Goal: Task Accomplishment & Management: Manage account settings

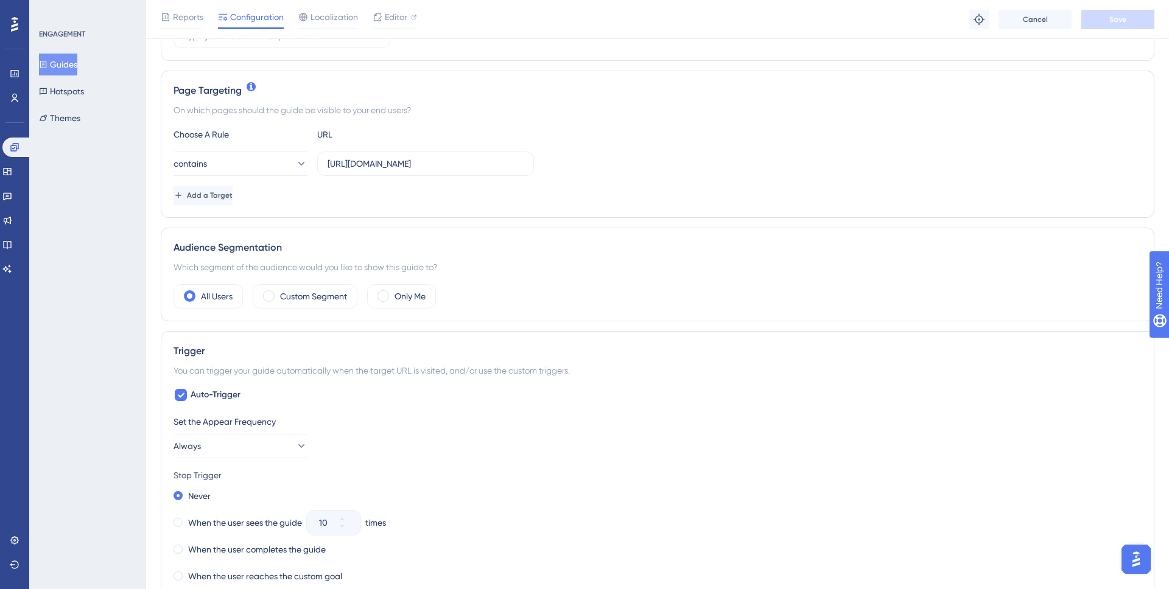
scroll to position [265, 0]
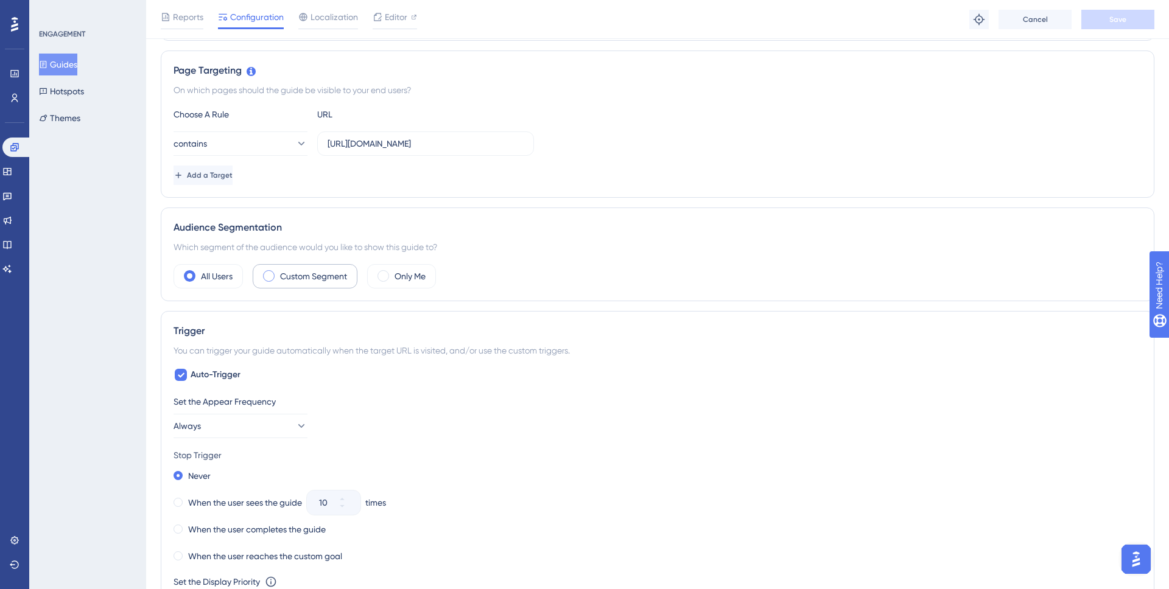
click at [296, 282] on label "Custom Segment" at bounding box center [313, 276] width 67 height 15
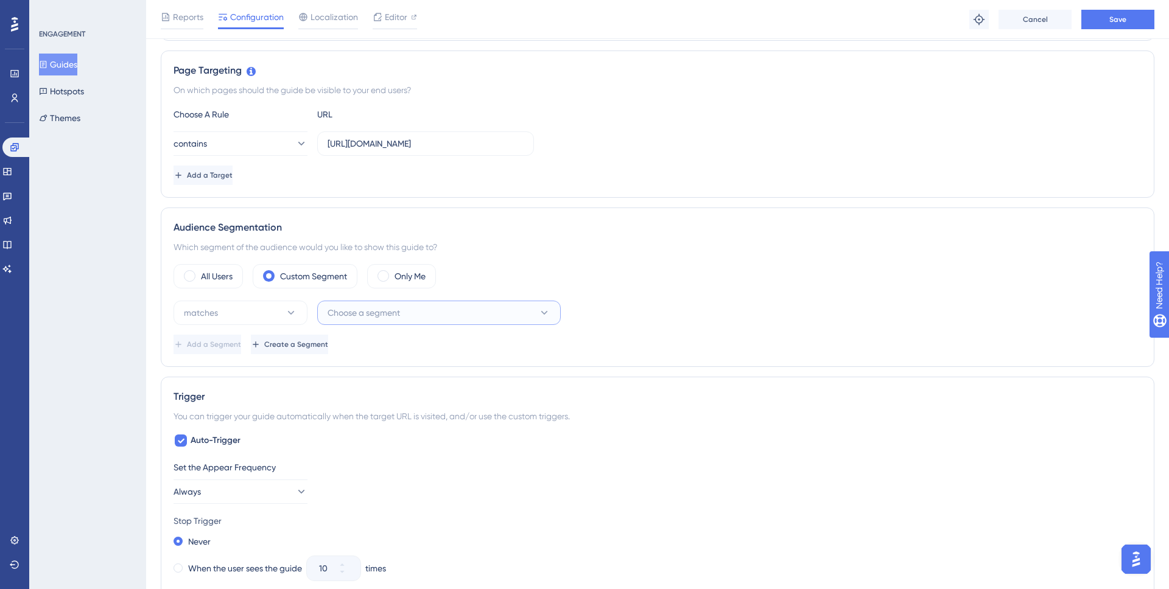
click at [339, 317] on span "Choose a segment" at bounding box center [364, 313] width 72 height 15
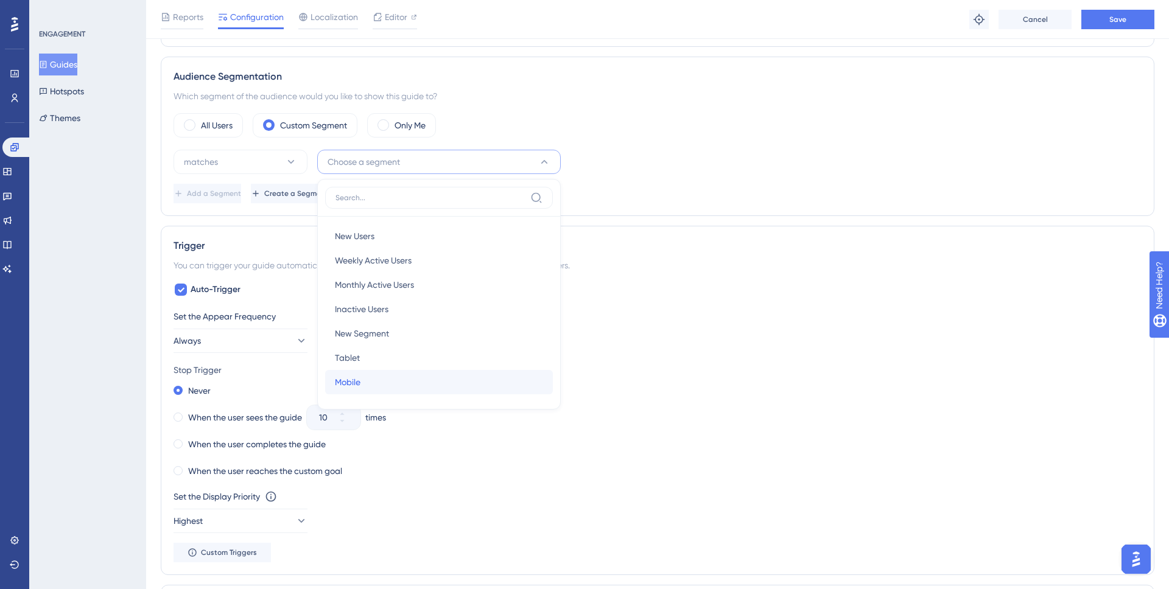
click at [373, 374] on div "Mobile Mobile" at bounding box center [439, 382] width 208 height 24
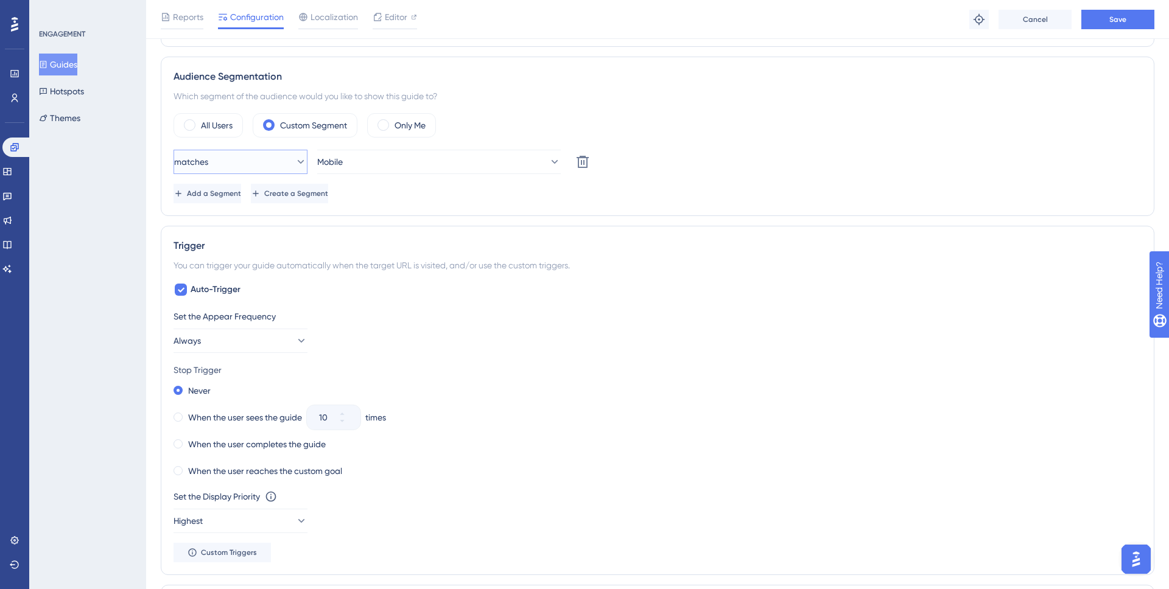
click at [243, 160] on button "matches" at bounding box center [241, 162] width 134 height 24
click at [228, 217] on span "doesn't match" at bounding box center [218, 223] width 55 height 15
click at [682, 161] on div "doesn't match Mobile Delete" at bounding box center [658, 162] width 968 height 24
click at [1108, 18] on button "Save" at bounding box center [1117, 19] width 73 height 19
click at [68, 60] on button "Guides" at bounding box center [58, 65] width 38 height 22
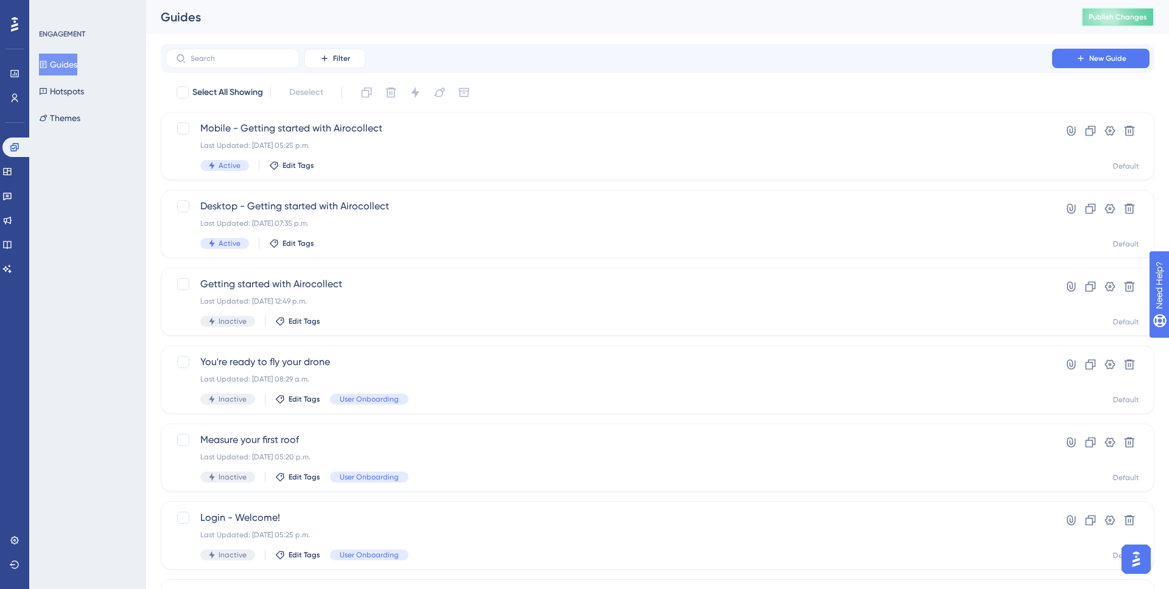
click at [1106, 16] on span "Publish Changes" at bounding box center [1118, 17] width 58 height 10
click at [259, 133] on span "Mobile - Getting started with Airocollect" at bounding box center [608, 128] width 817 height 15
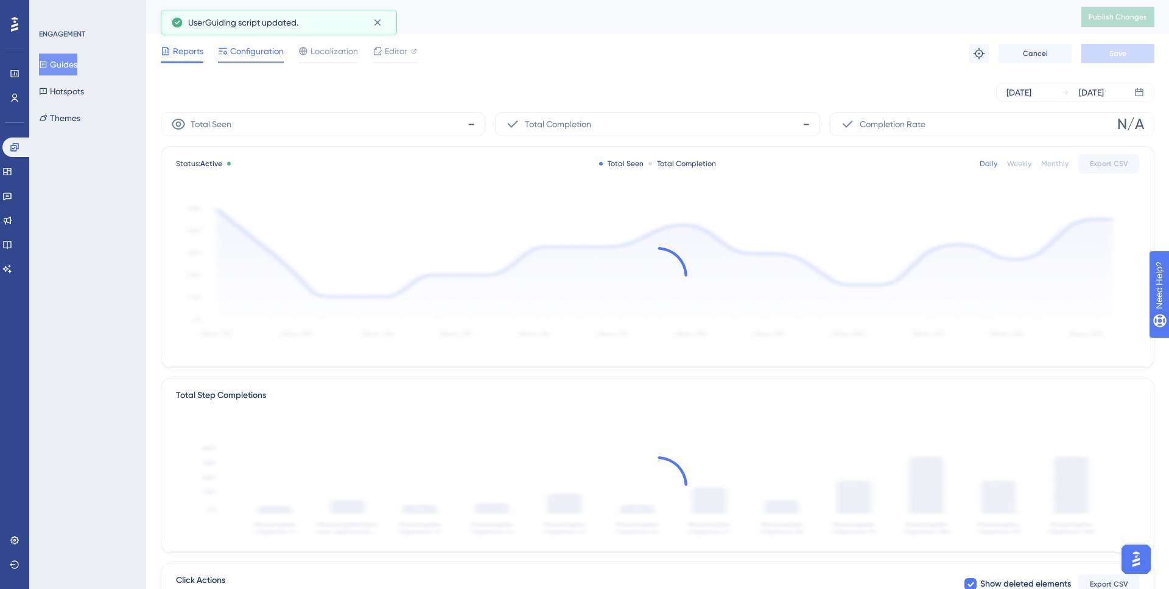
click at [248, 45] on span "Configuration" at bounding box center [257, 51] width 54 height 15
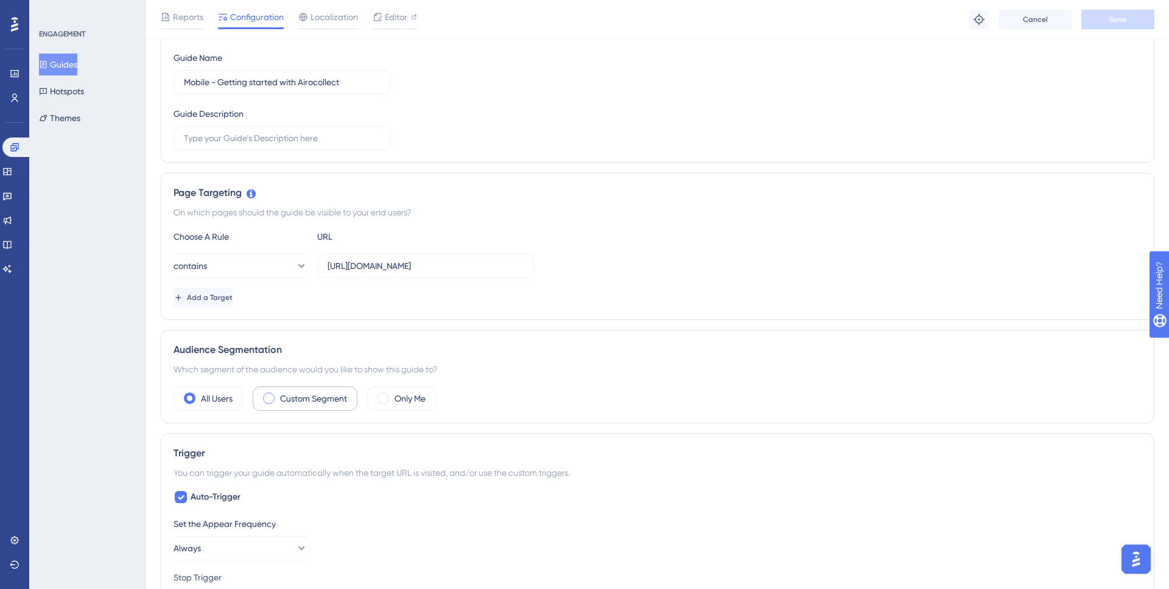
click at [288, 396] on label "Custom Segment" at bounding box center [313, 398] width 67 height 15
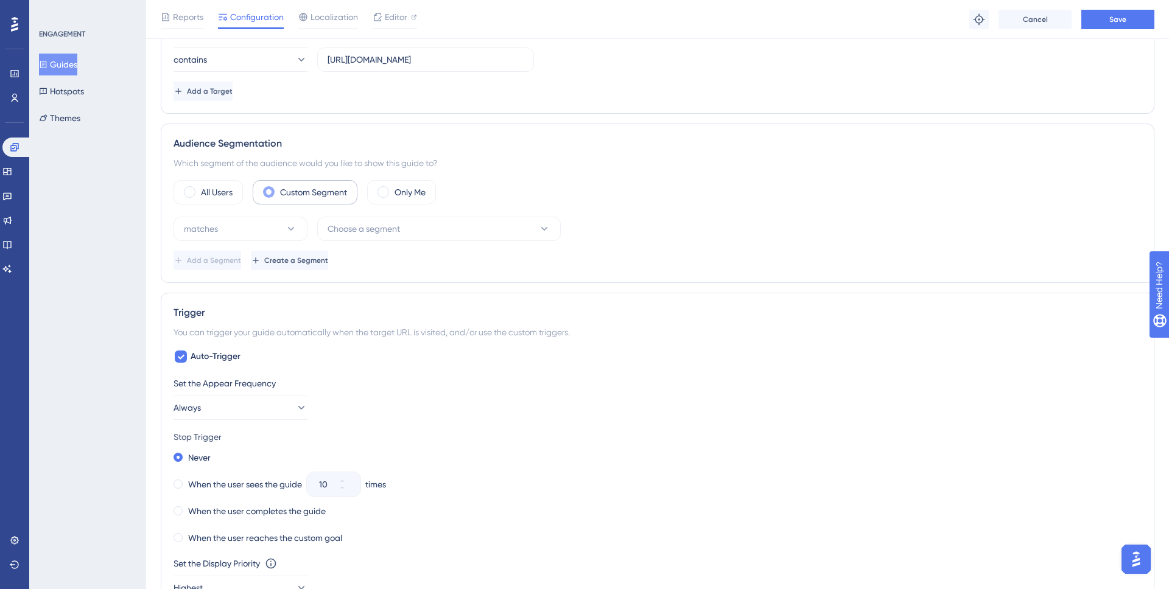
scroll to position [454, 0]
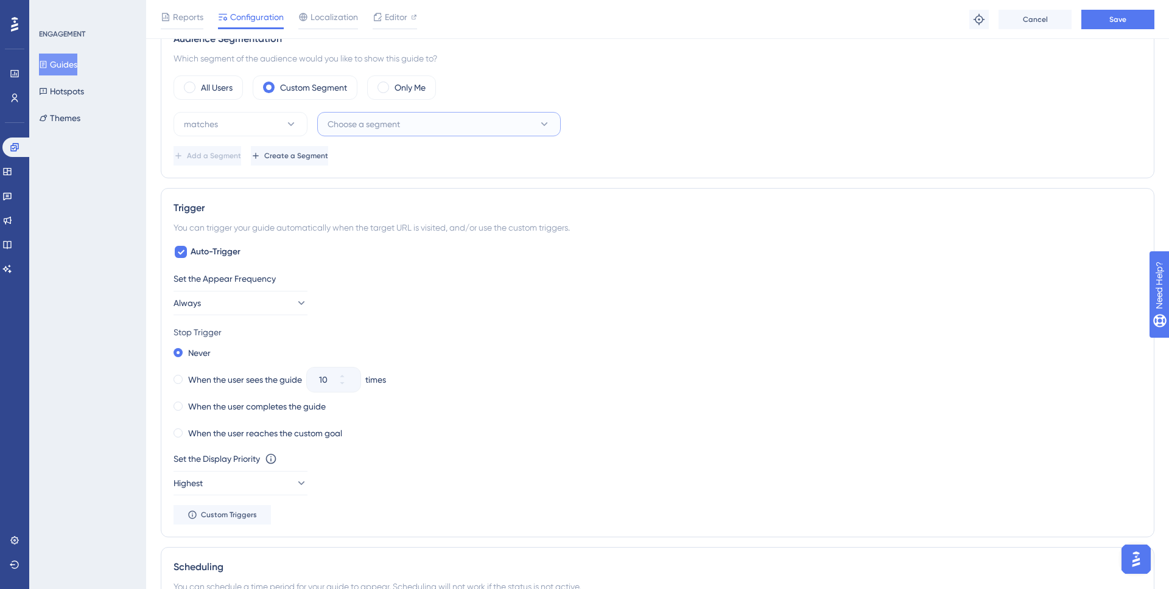
click at [375, 127] on span "Choose a segment" at bounding box center [364, 124] width 72 height 15
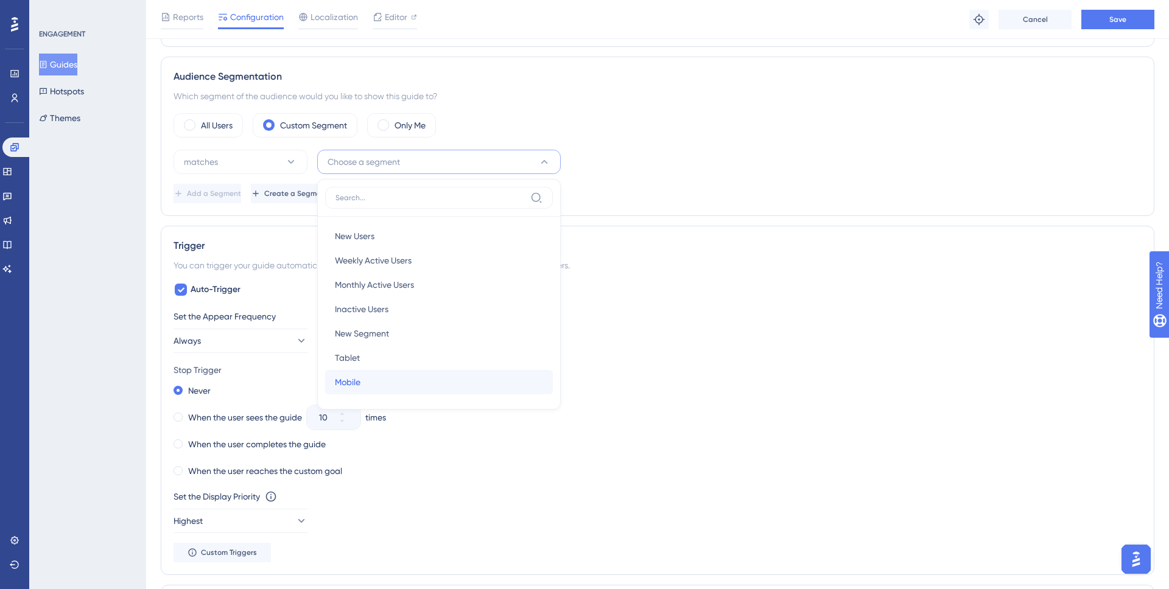
click at [366, 379] on div "Mobile Mobile" at bounding box center [439, 382] width 208 height 24
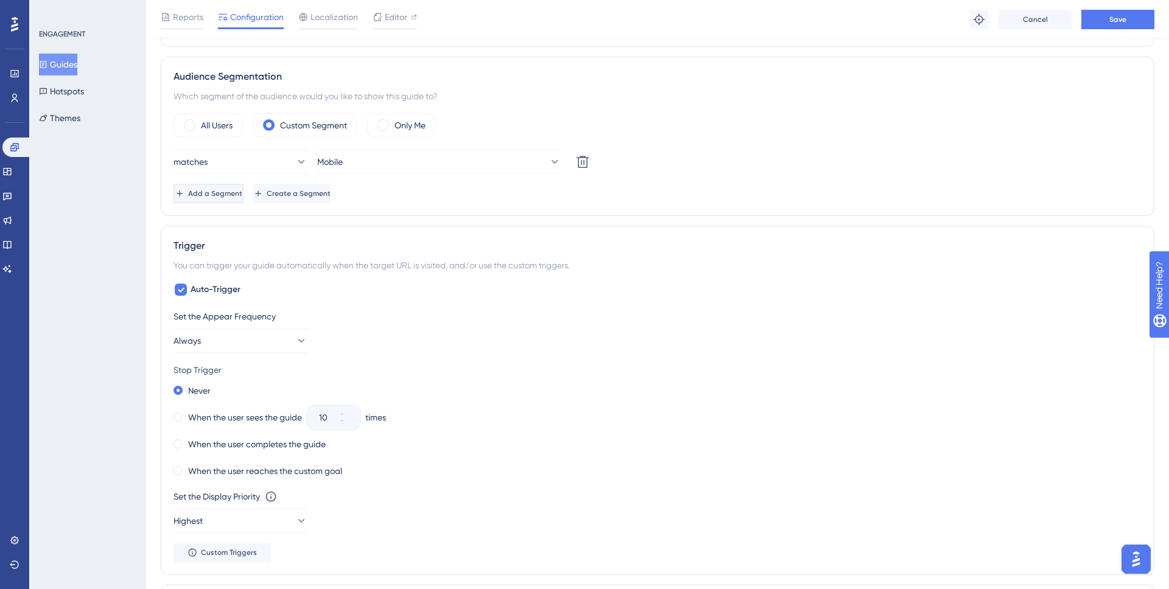
click at [231, 189] on span "Add a Segment" at bounding box center [215, 194] width 54 height 10
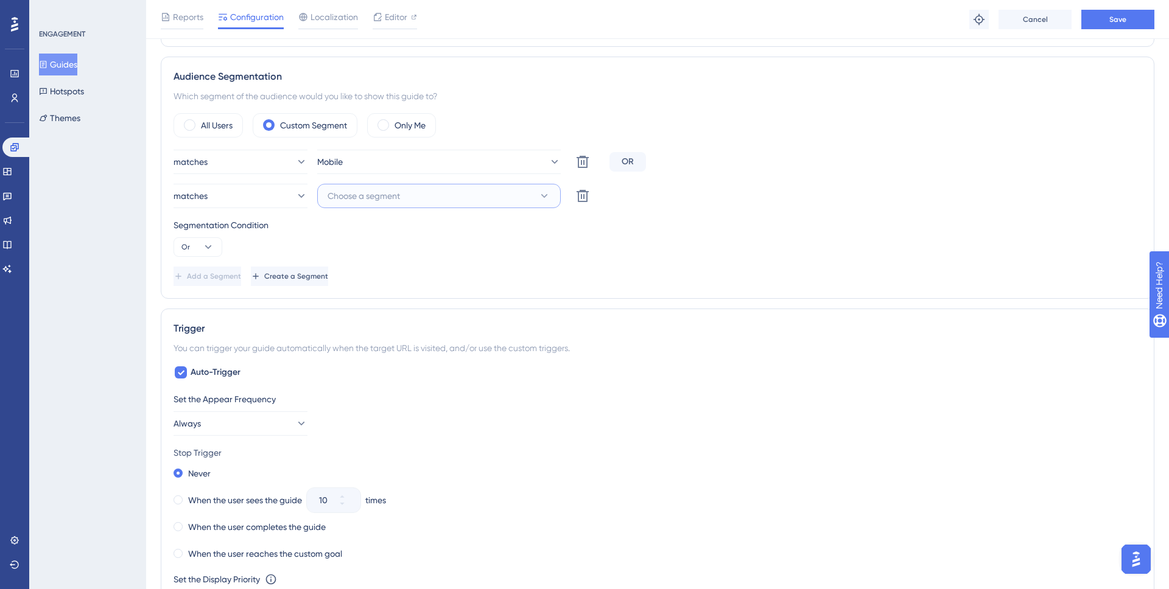
click at [378, 200] on span "Choose a segment" at bounding box center [364, 196] width 72 height 15
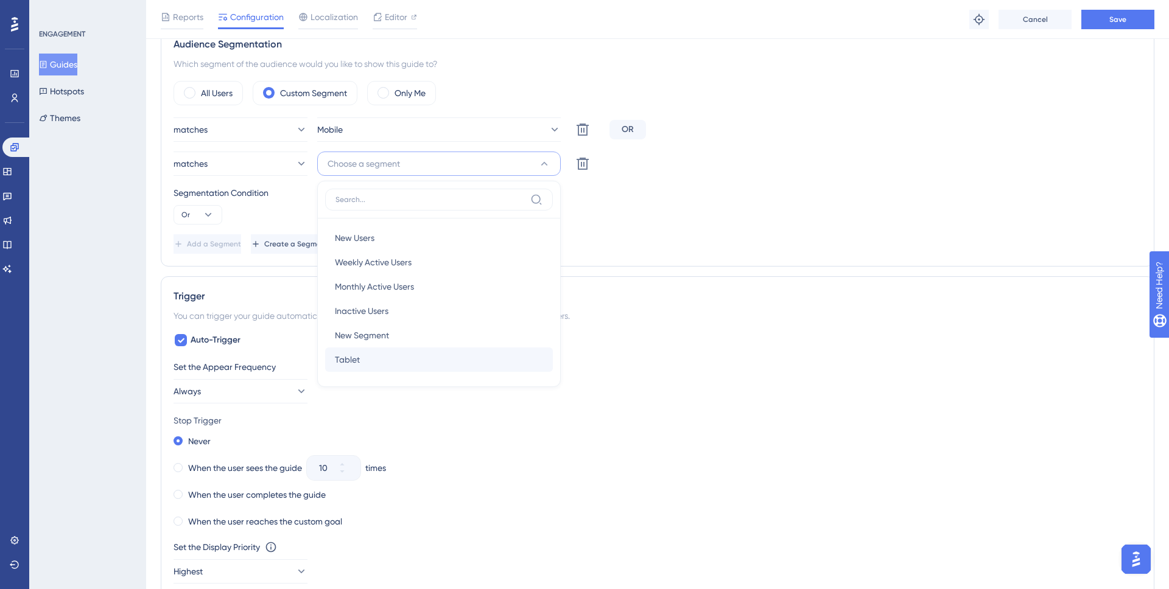
scroll to position [449, 0]
click at [369, 362] on div "Tablet Tablet" at bounding box center [439, 358] width 208 height 24
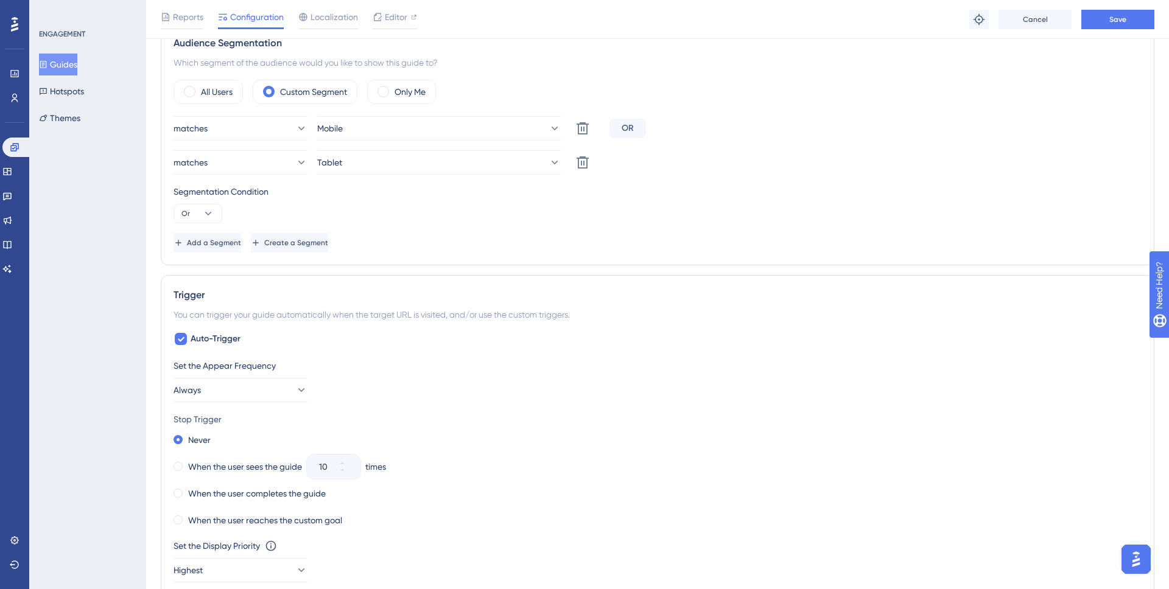
click at [815, 124] on div "matches Mobile Delete OR" at bounding box center [658, 128] width 968 height 24
click at [1104, 16] on button "Save" at bounding box center [1117, 19] width 73 height 19
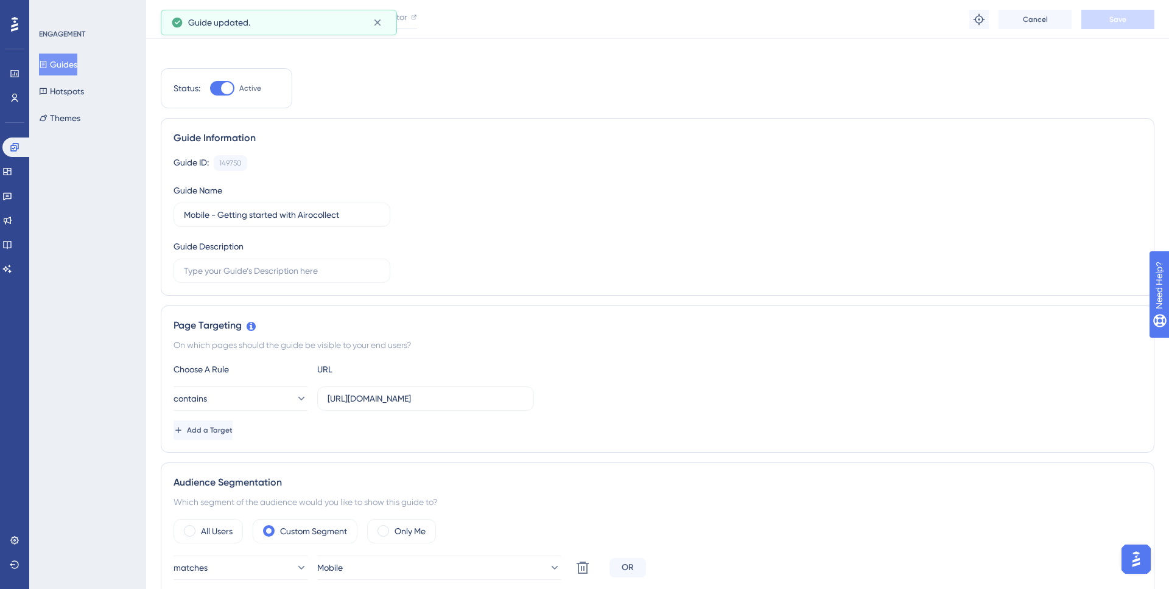
scroll to position [0, 0]
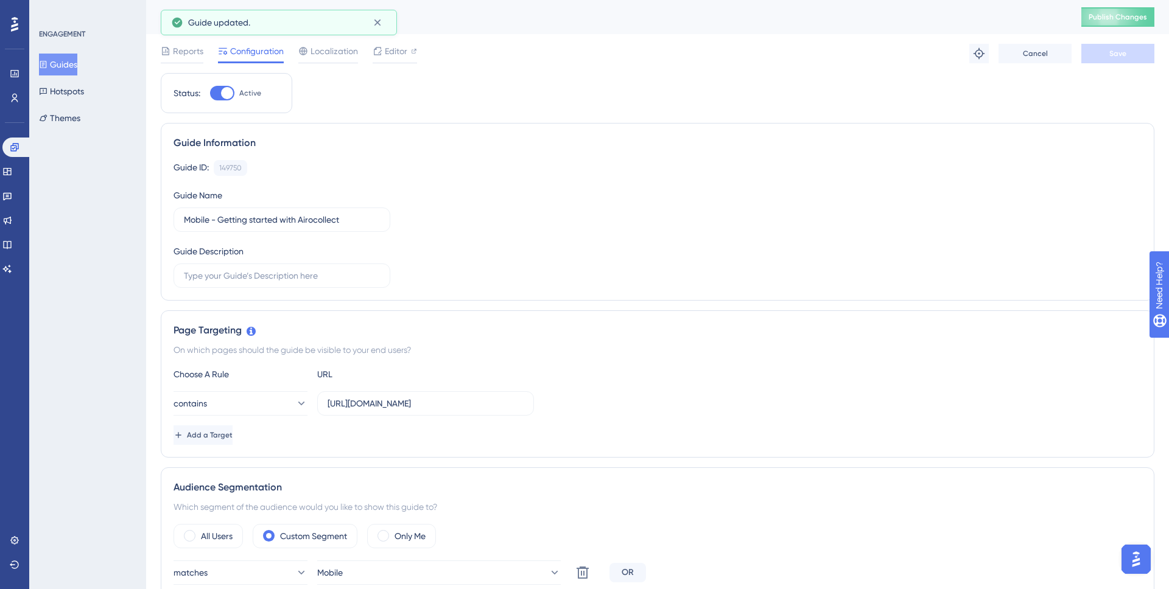
click at [1098, 27] on div "Mobile - Getting started with Airocollect Publish Changes" at bounding box center [657, 17] width 1023 height 34
click at [1098, 10] on button "Publish Changes" at bounding box center [1117, 16] width 73 height 19
click at [416, 196] on div "Guide ID: 149750 Copy Guide Name Mobile - Getting started with Airocollect Guid…" at bounding box center [658, 224] width 968 height 128
click at [74, 65] on button "Guides" at bounding box center [58, 65] width 38 height 22
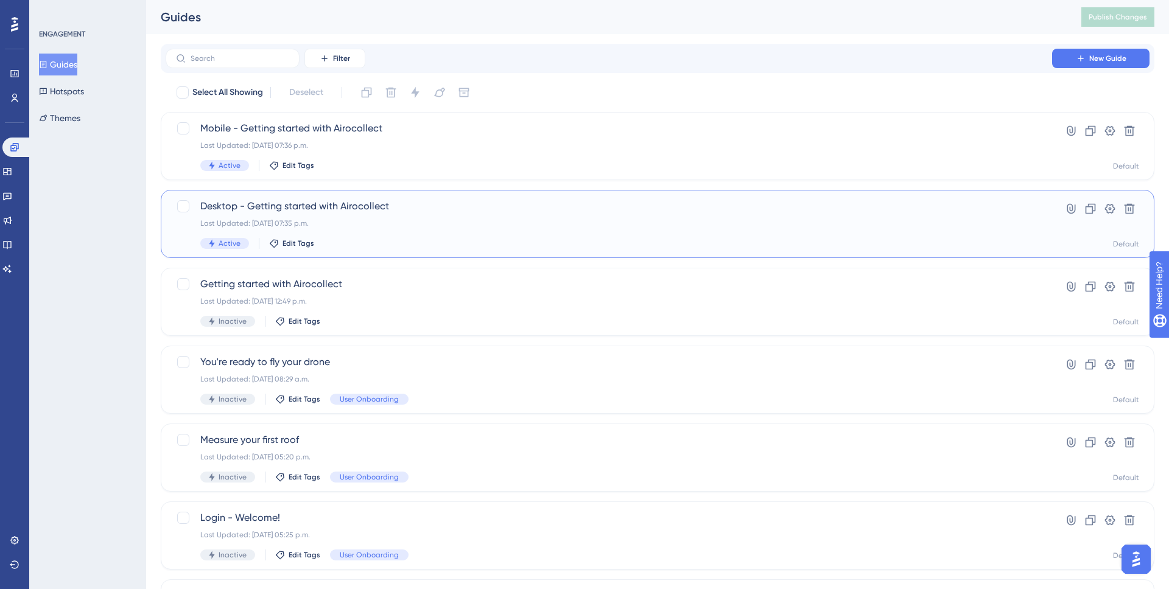
click at [372, 205] on span "Desktop - Getting started with Airocollect" at bounding box center [608, 206] width 817 height 15
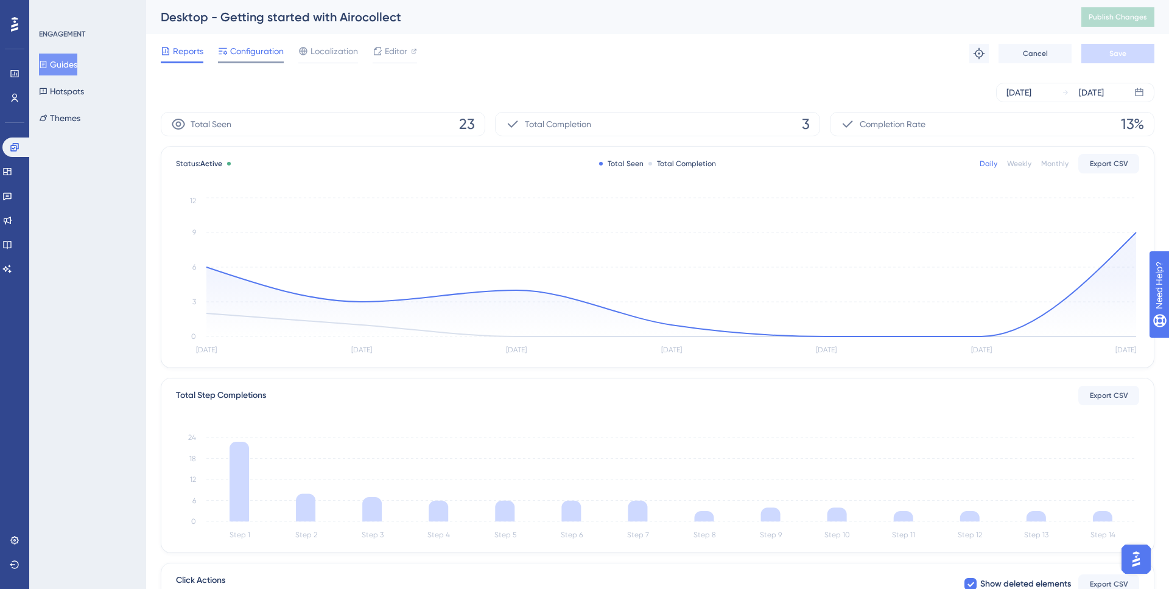
click at [252, 50] on span "Configuration" at bounding box center [257, 51] width 54 height 15
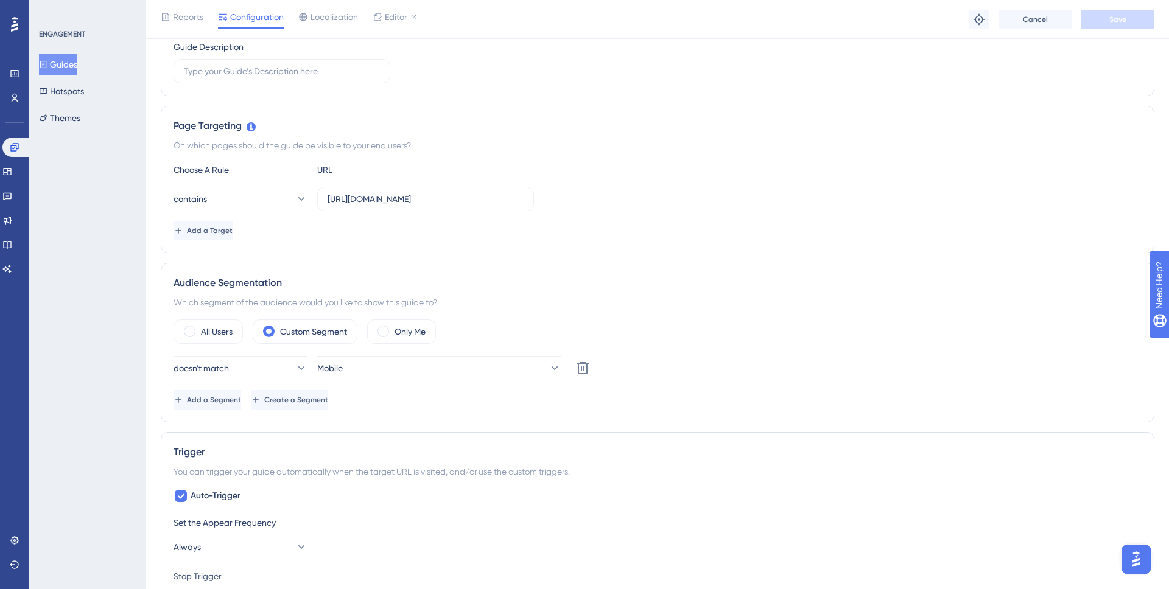
scroll to position [212, 0]
click at [241, 399] on span "Add a Segment" at bounding box center [214, 397] width 54 height 10
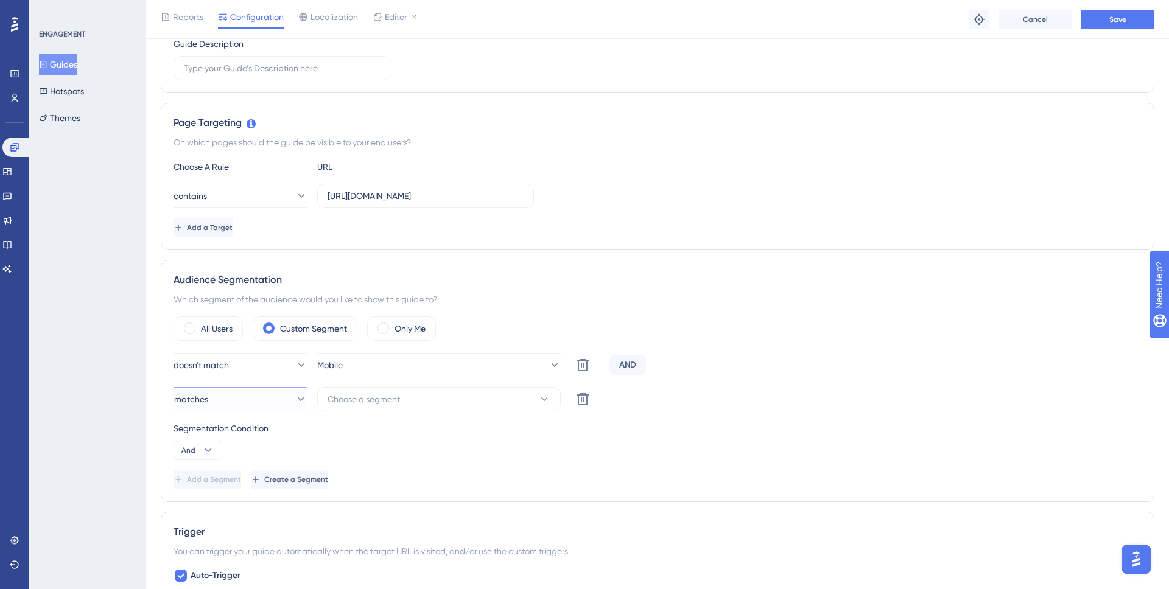
click at [257, 398] on button "matches" at bounding box center [241, 399] width 134 height 24
click at [236, 458] on span "doesn't match" at bounding box center [218, 461] width 55 height 15
click at [389, 397] on span "Choose a segment" at bounding box center [364, 399] width 72 height 15
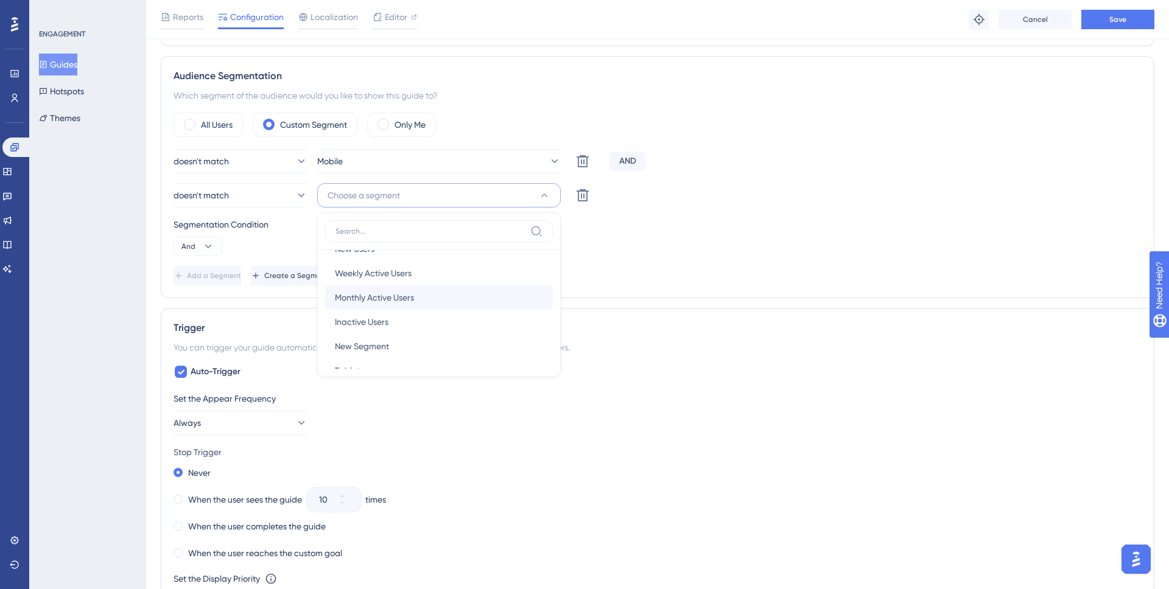
scroll to position [42, 0]
click at [355, 342] on span "Tablet" at bounding box center [347, 349] width 25 height 15
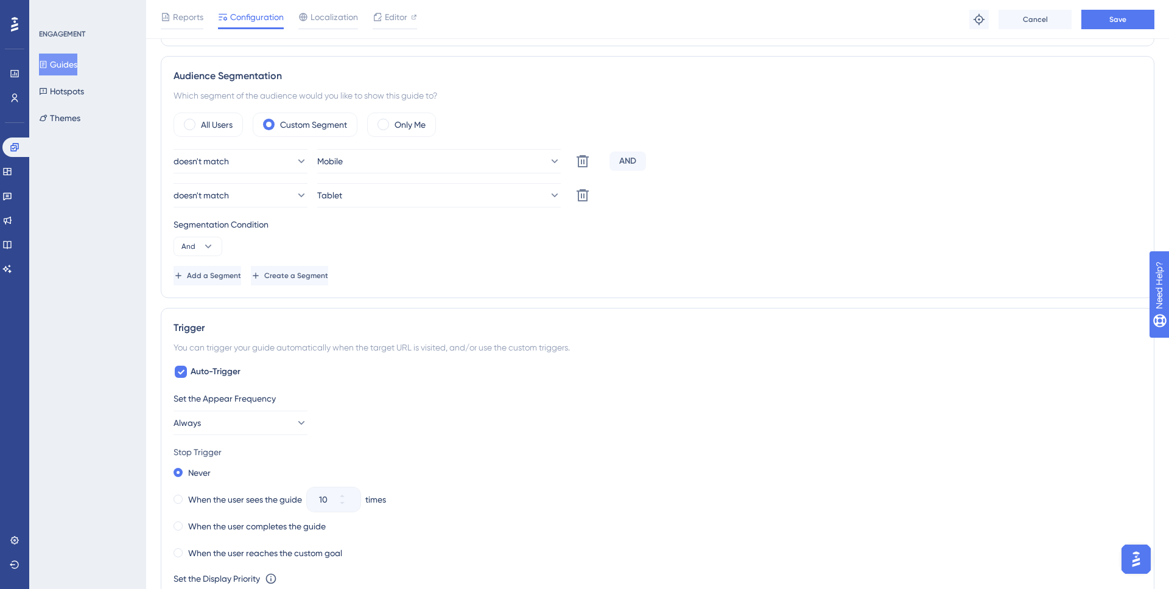
click at [578, 262] on div "doesn't match Mobile Delete AND doesn't match Tablet Delete Segmentation Condit…" at bounding box center [658, 217] width 968 height 136
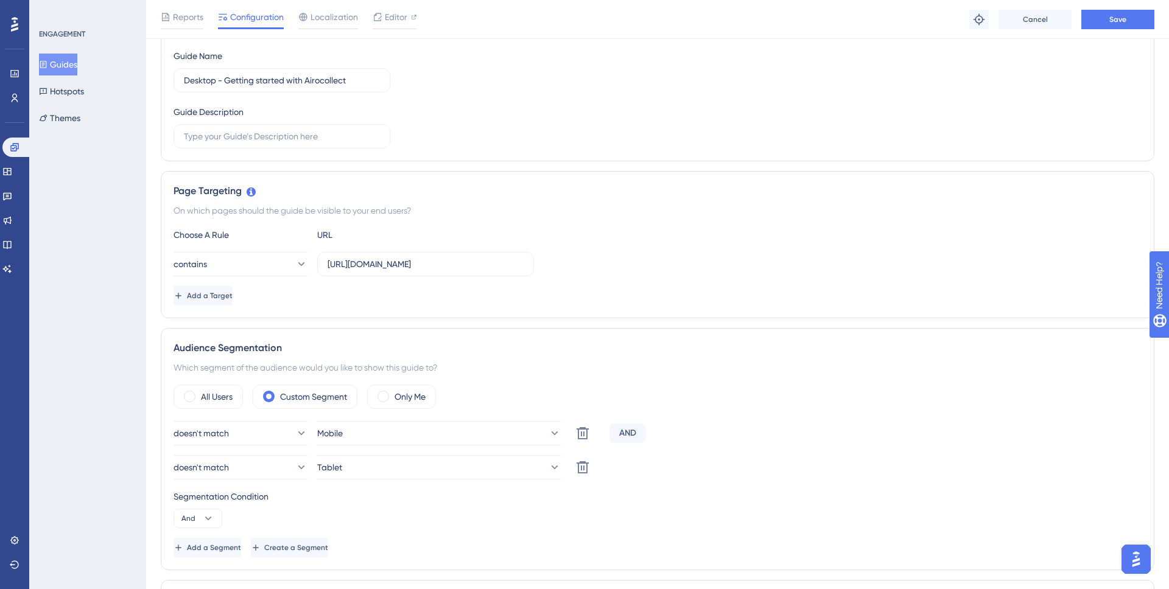
scroll to position [92, 0]
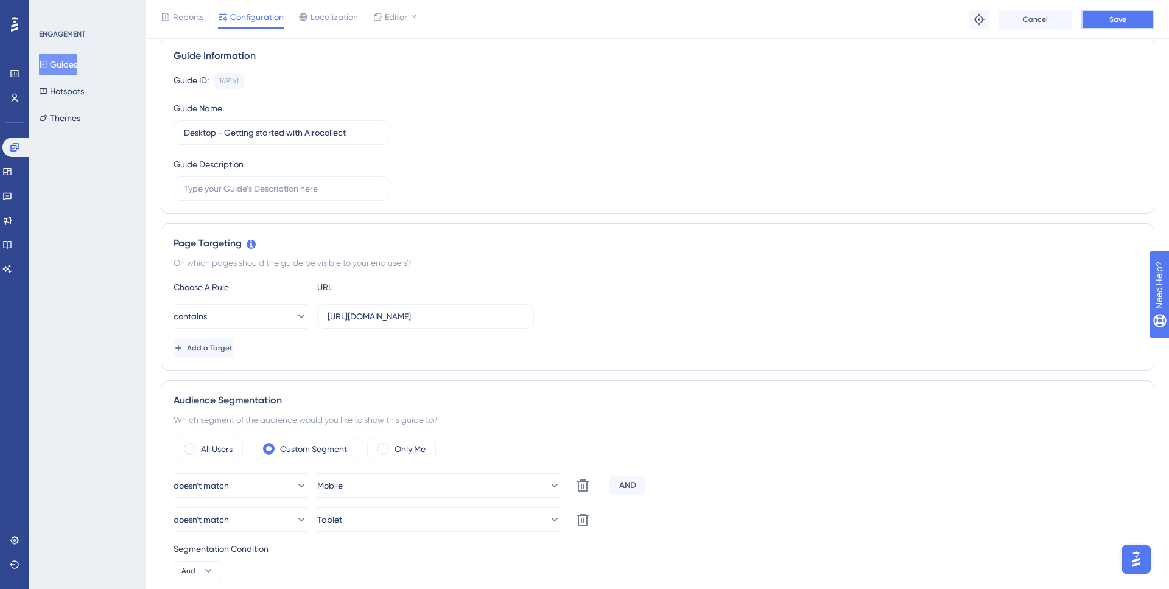
click at [1093, 21] on button "Save" at bounding box center [1117, 19] width 73 height 19
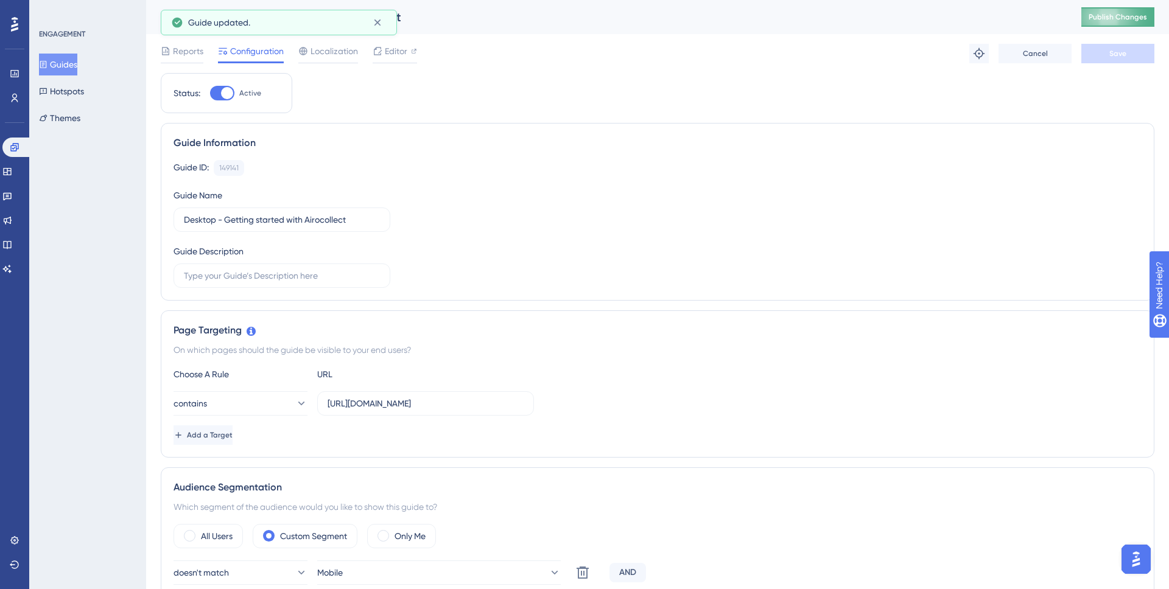
click at [1099, 19] on span "Publish Changes" at bounding box center [1118, 17] width 58 height 10
click at [71, 61] on button "Guides" at bounding box center [58, 65] width 38 height 22
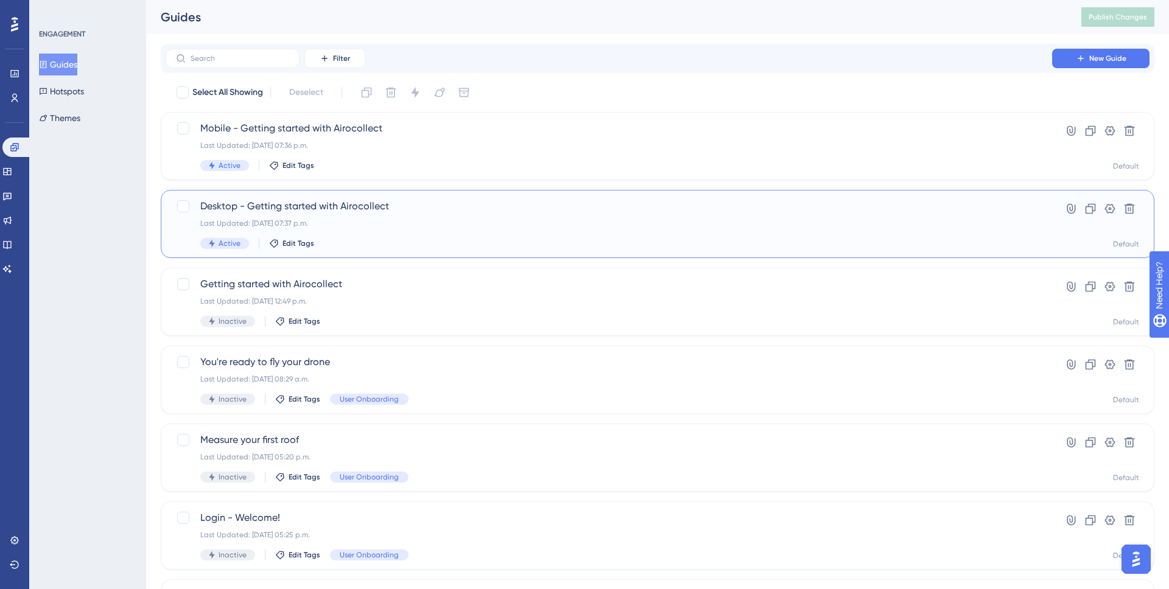
click at [290, 202] on span "Desktop - Getting started with Airocollect" at bounding box center [608, 206] width 817 height 15
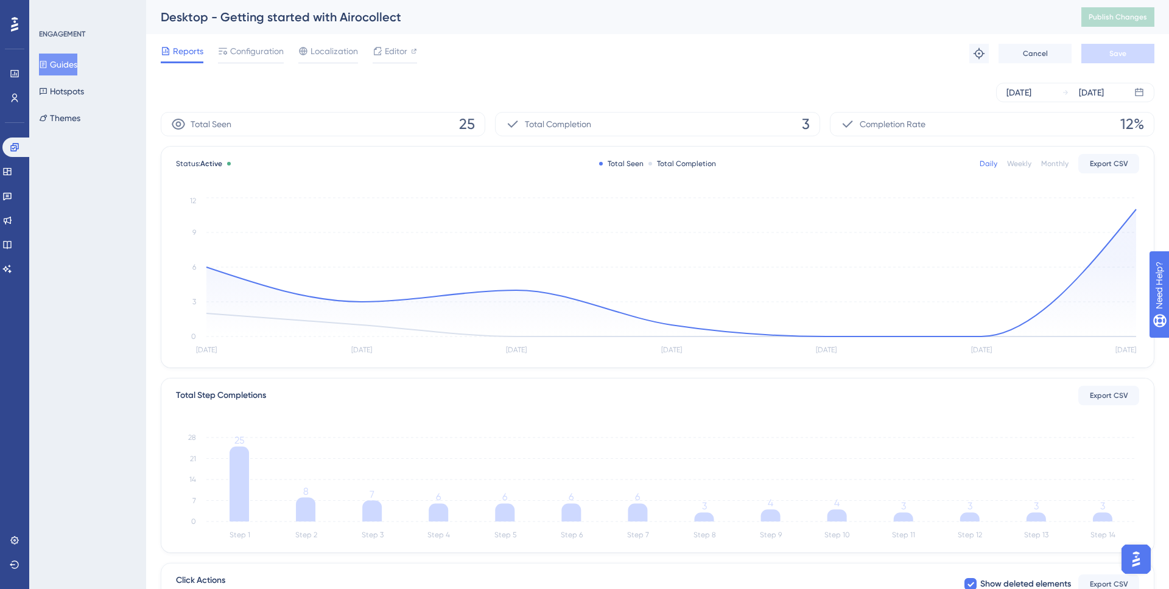
click at [695, 62] on div "Reports Configuration Localization Editor Troubleshoot Cancel Save" at bounding box center [658, 53] width 994 height 39
click at [399, 50] on span "Editor" at bounding box center [396, 51] width 23 height 15
